Goal: Register for event/course

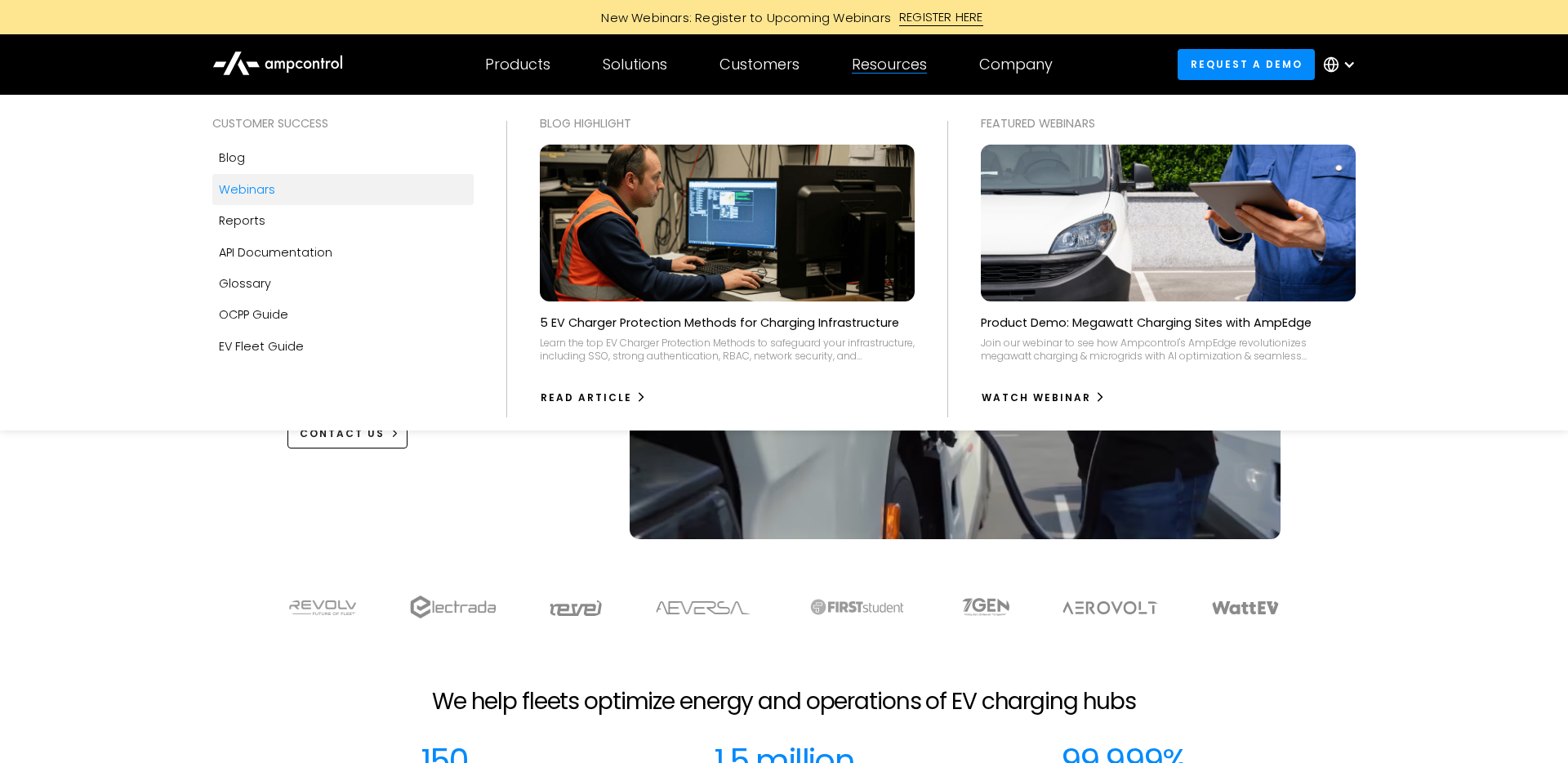
click at [281, 184] on link "Webinars" at bounding box center [342, 189] width 261 height 31
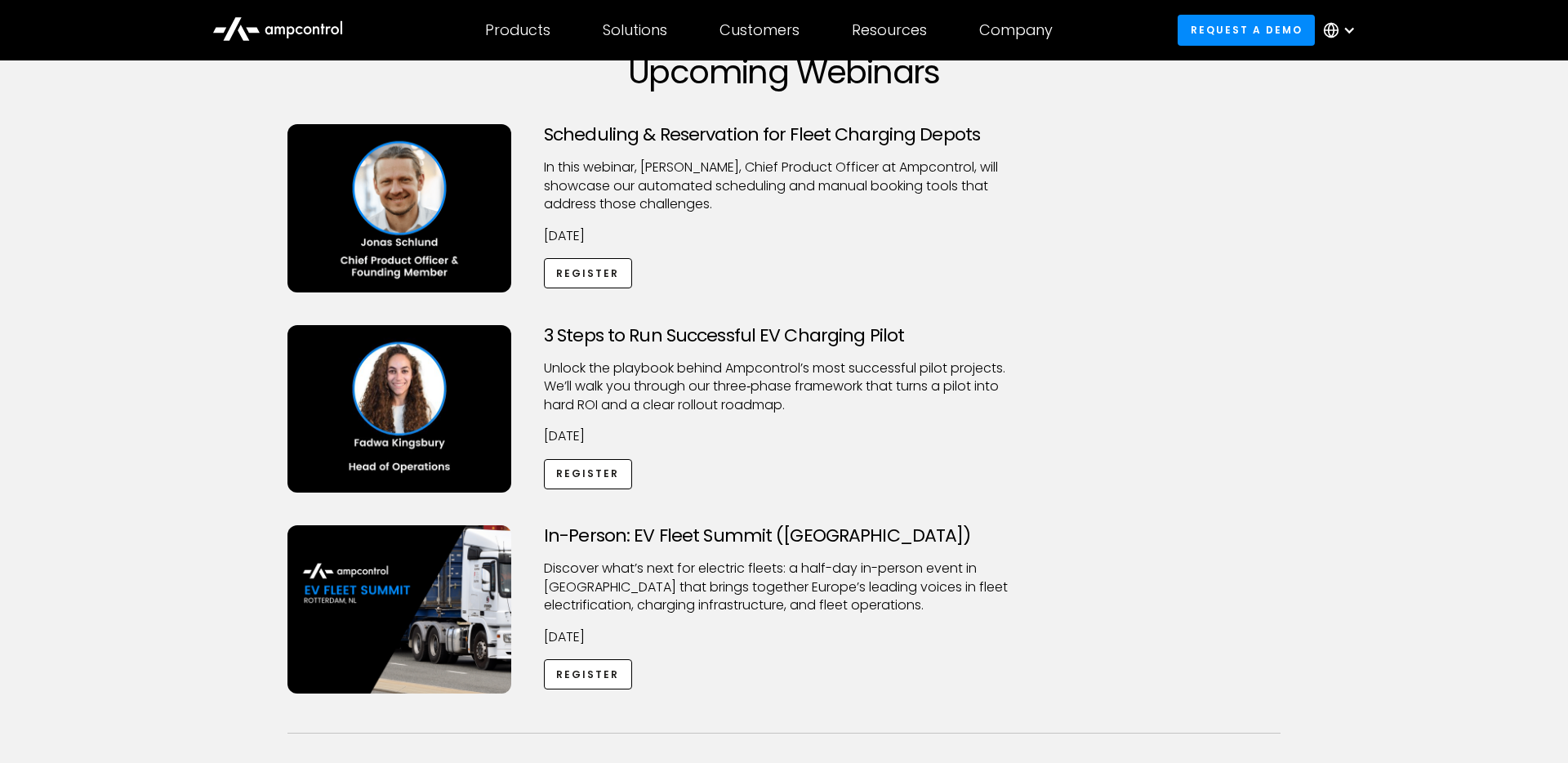
scroll to position [529, 0]
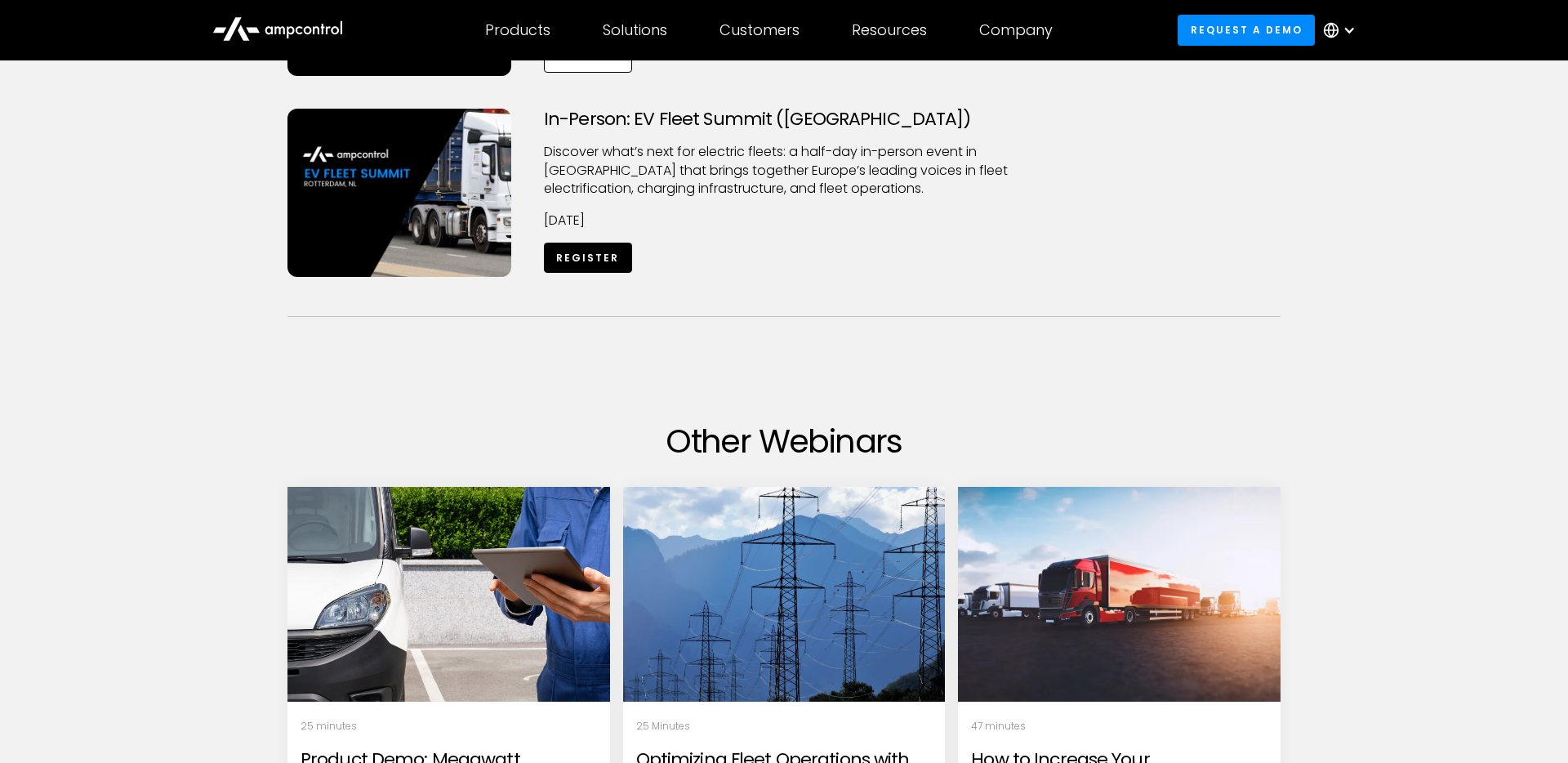
click at [609, 256] on link "Register" at bounding box center [588, 258] width 88 height 30
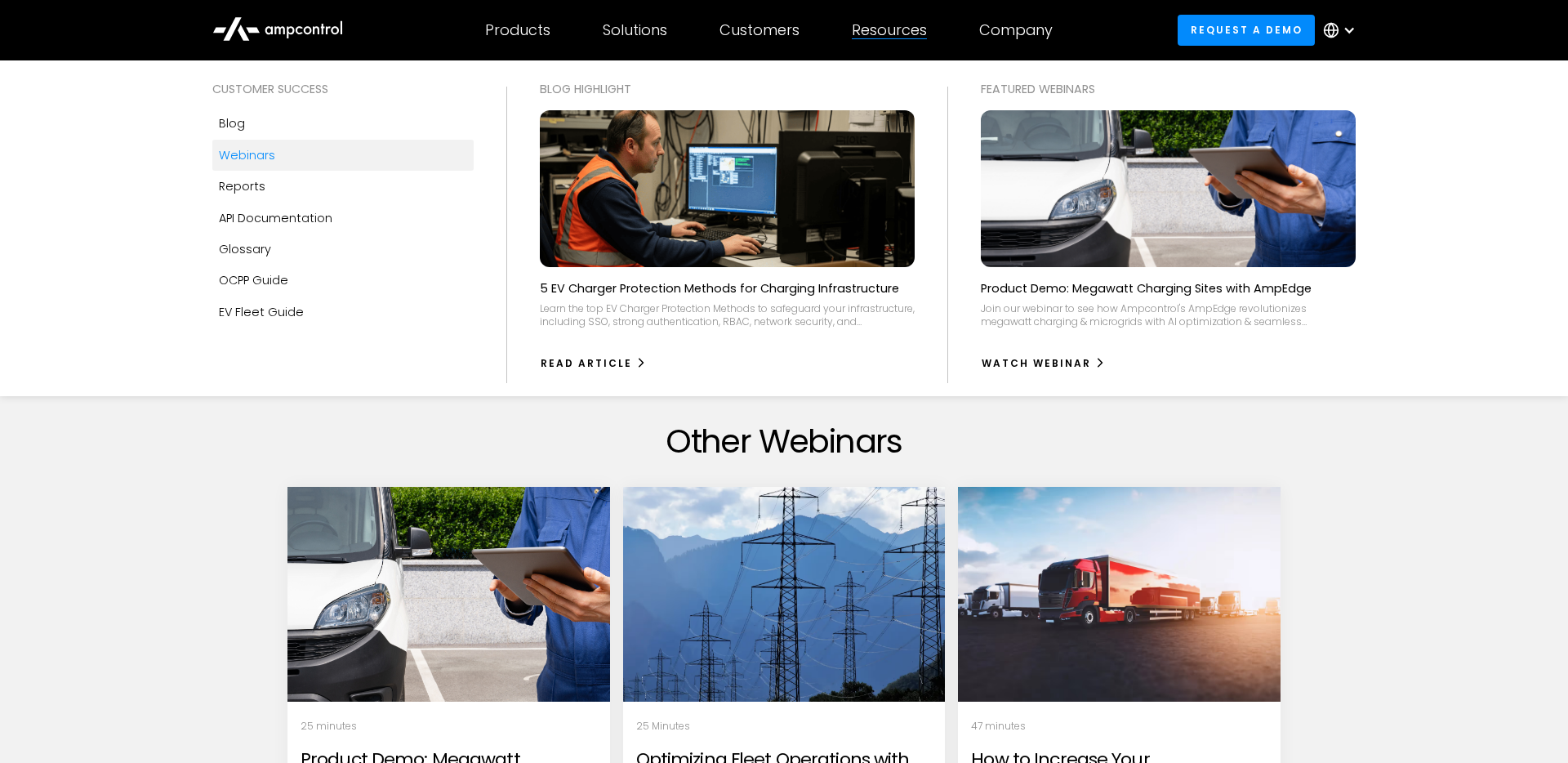
click at [341, 166] on link "Webinars" at bounding box center [342, 155] width 261 height 31
